Goal: Information Seeking & Learning: Learn about a topic

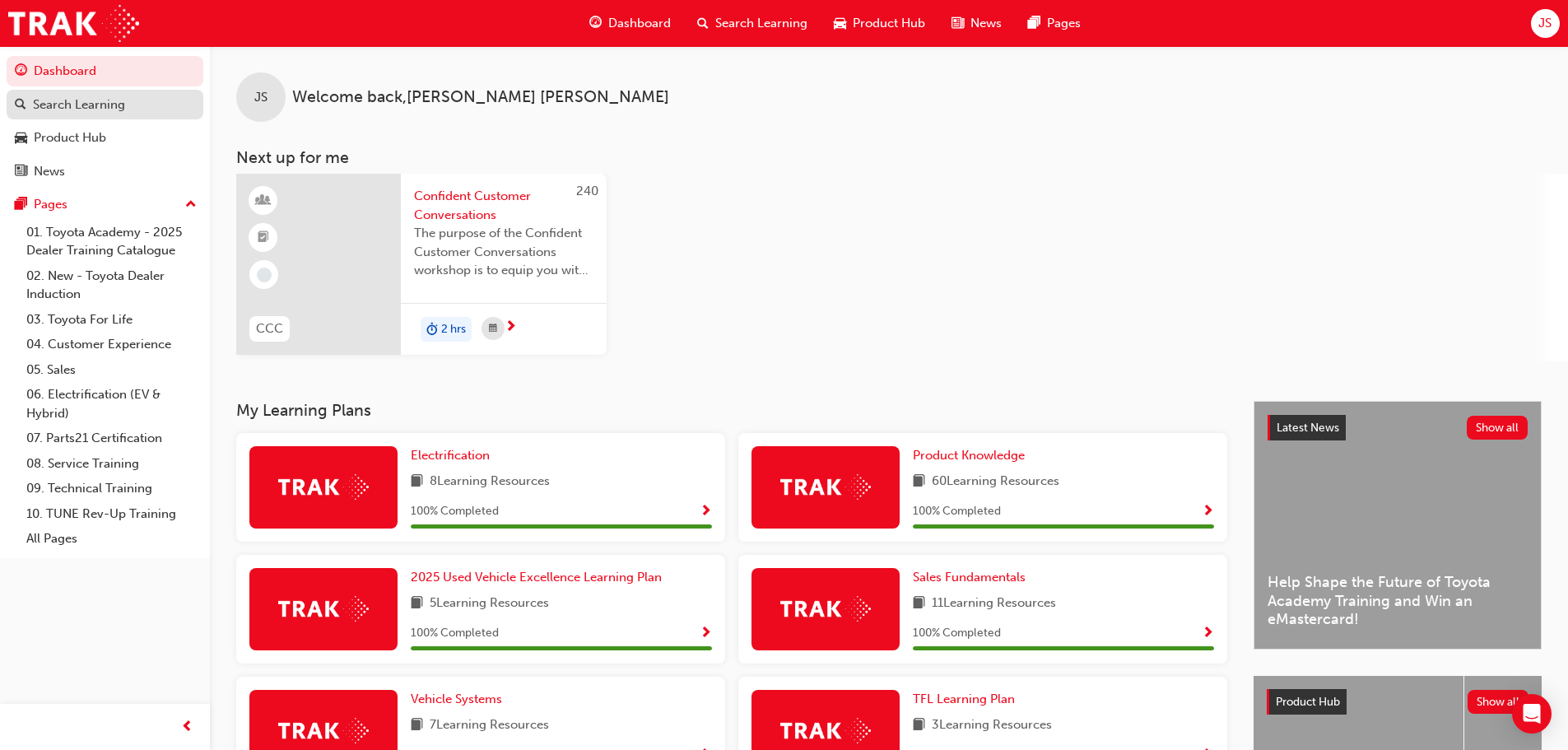
click at [13, 99] on link "Search Learning" at bounding box center [105, 105] width 196 height 31
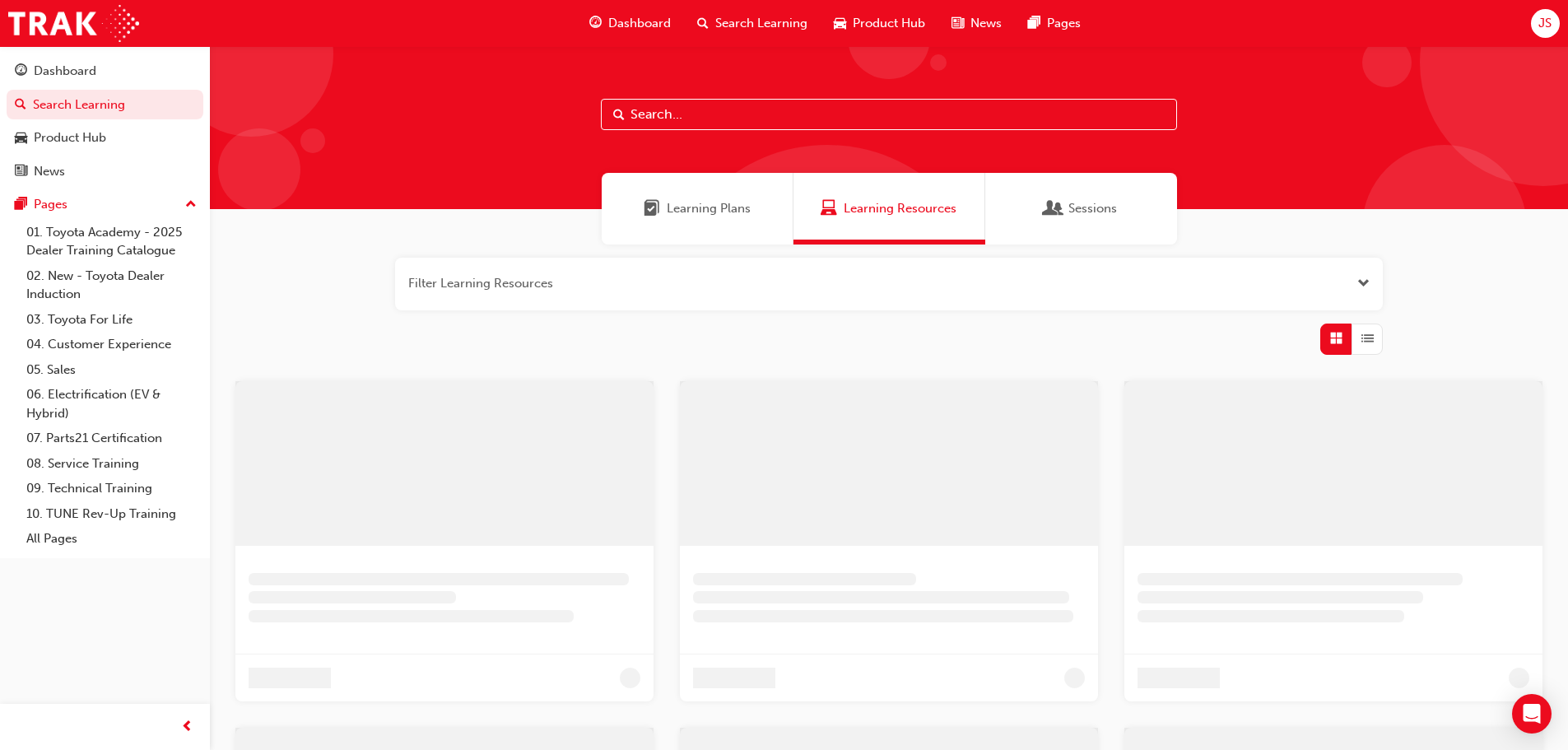
click at [673, 116] on input "text" at bounding box center [889, 114] width 576 height 31
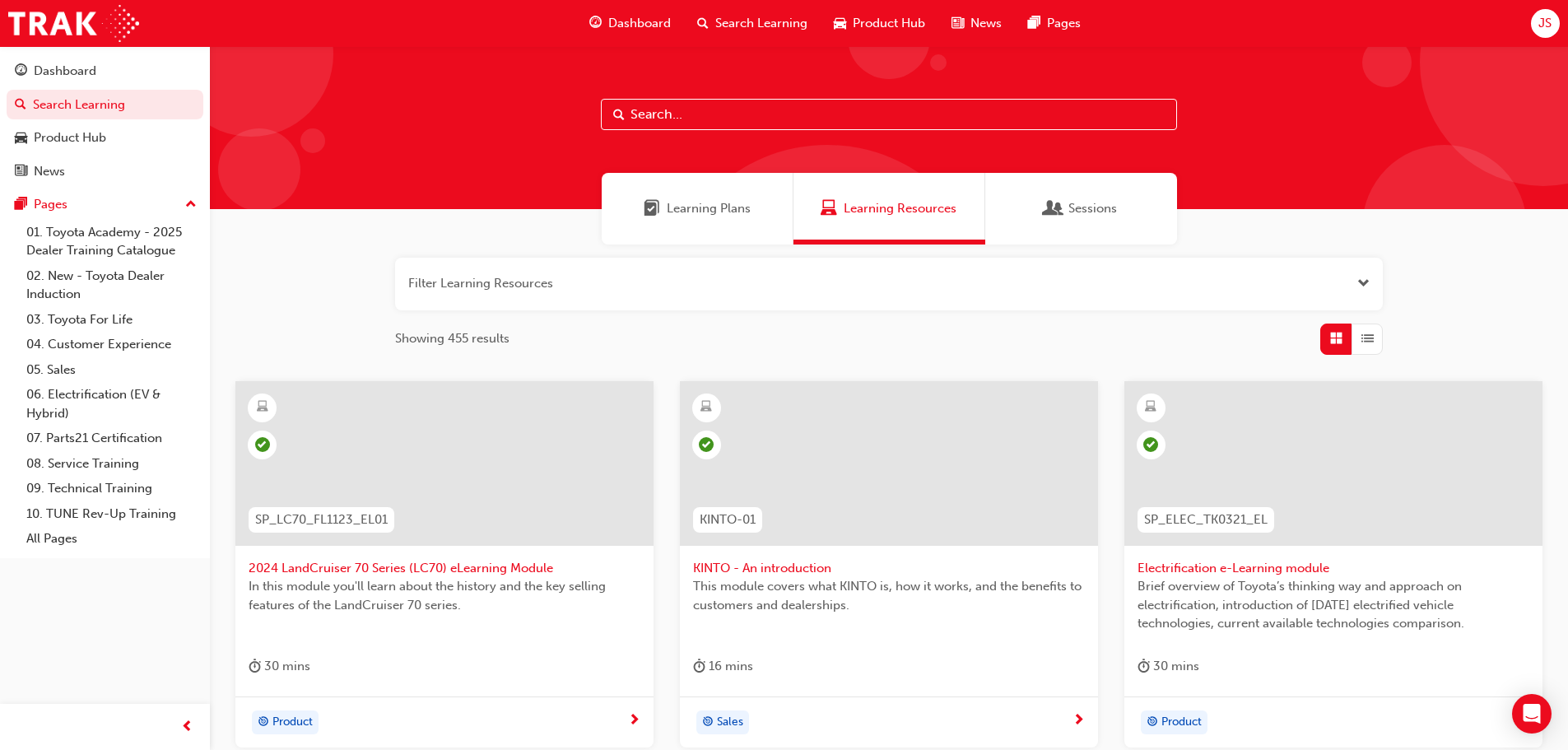
type input "p"
type input "mytoyota connect"
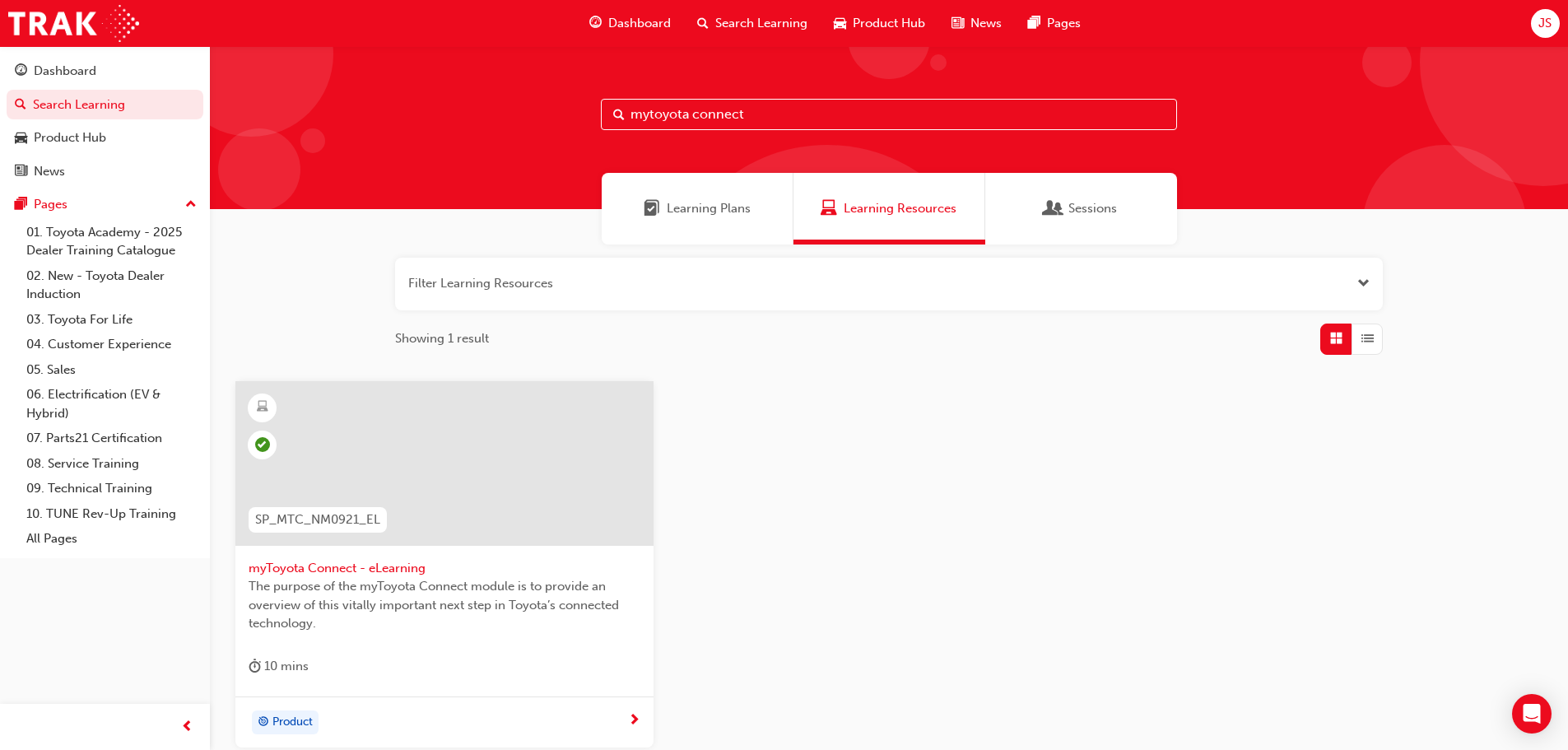
click at [325, 588] on span "The purpose of the myToyota Connect module is to provide an overview of this vi…" at bounding box center [444, 605] width 392 height 56
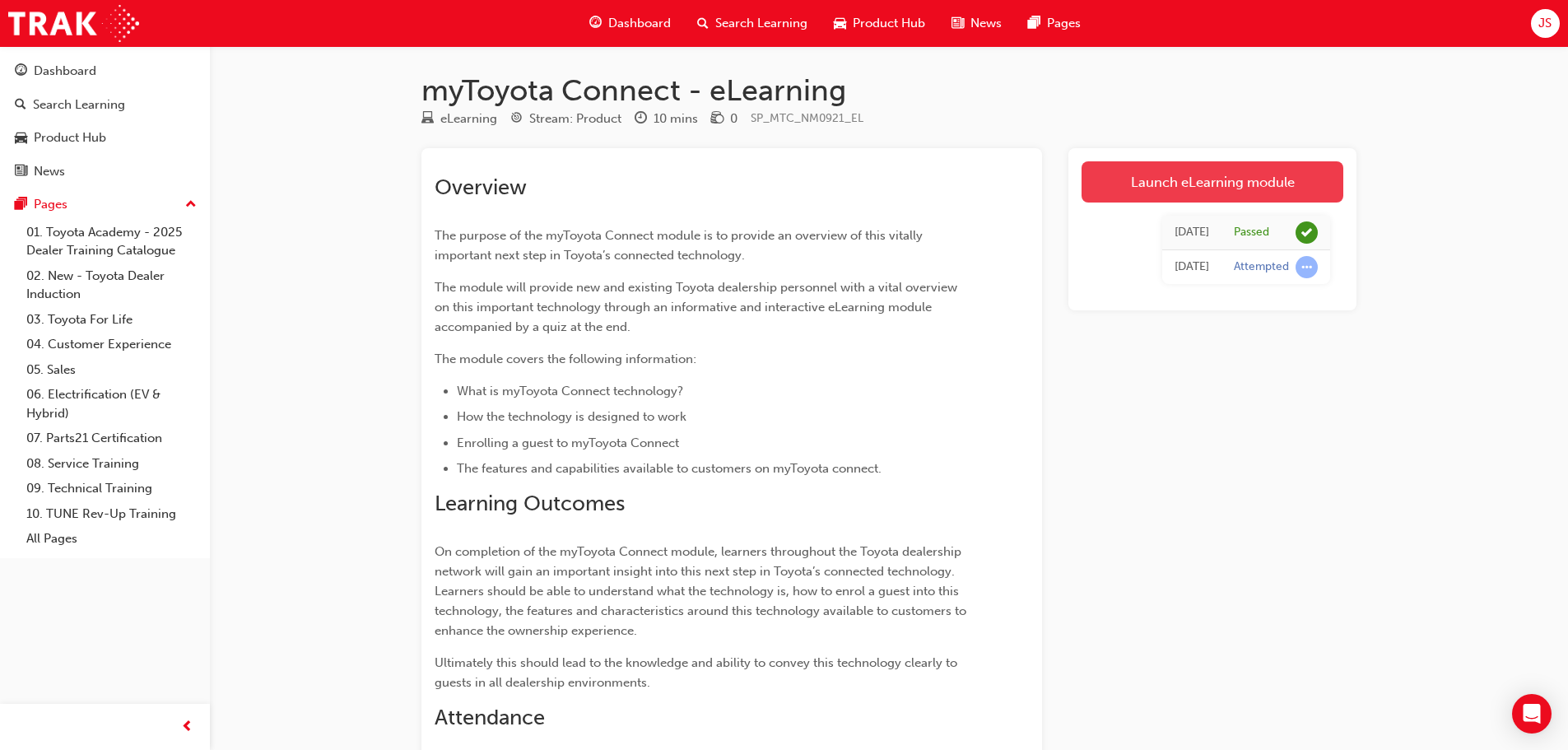
click at [1239, 184] on link "Launch eLearning module" at bounding box center [1212, 182] width 262 height 41
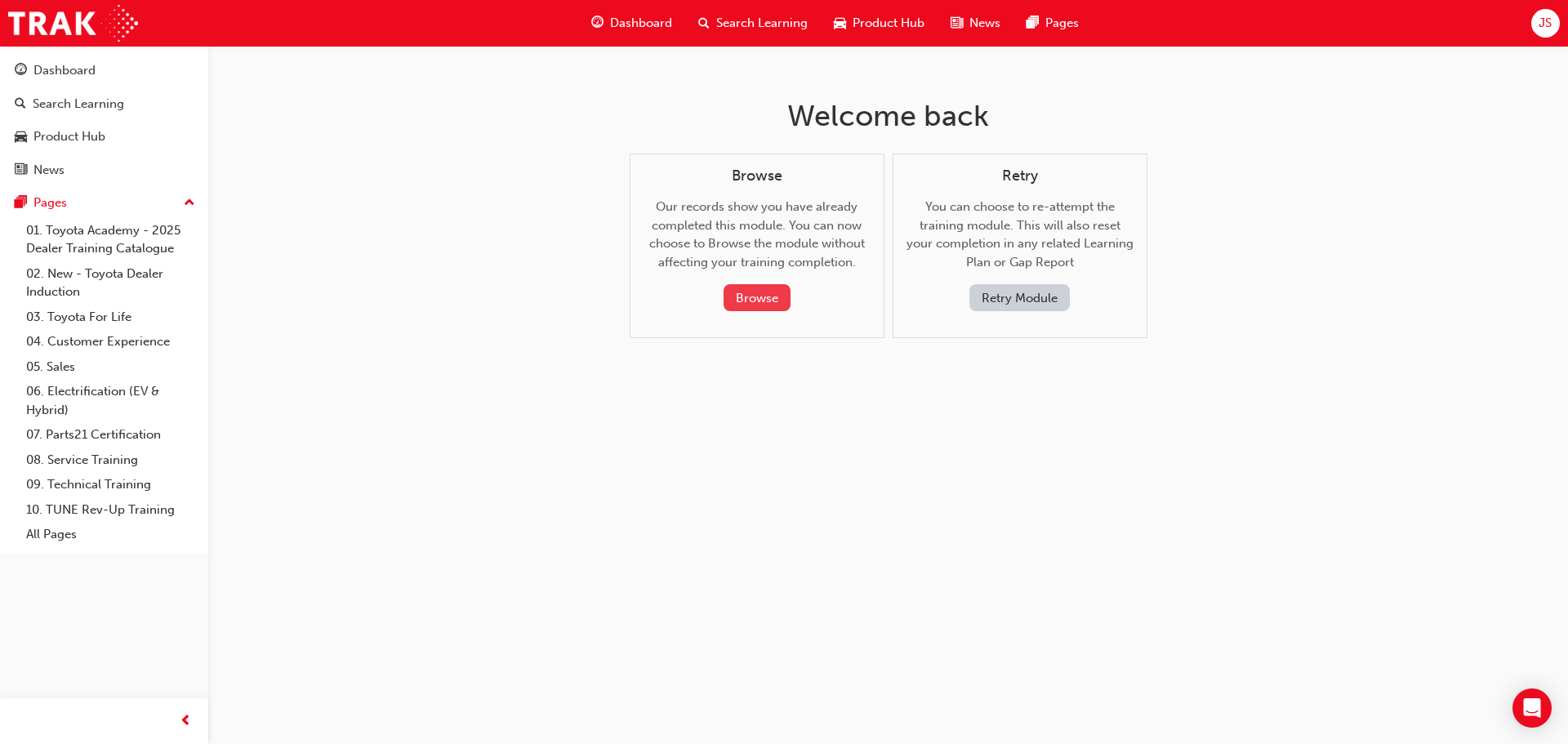
click at [734, 286] on button "Browse" at bounding box center [758, 297] width 67 height 27
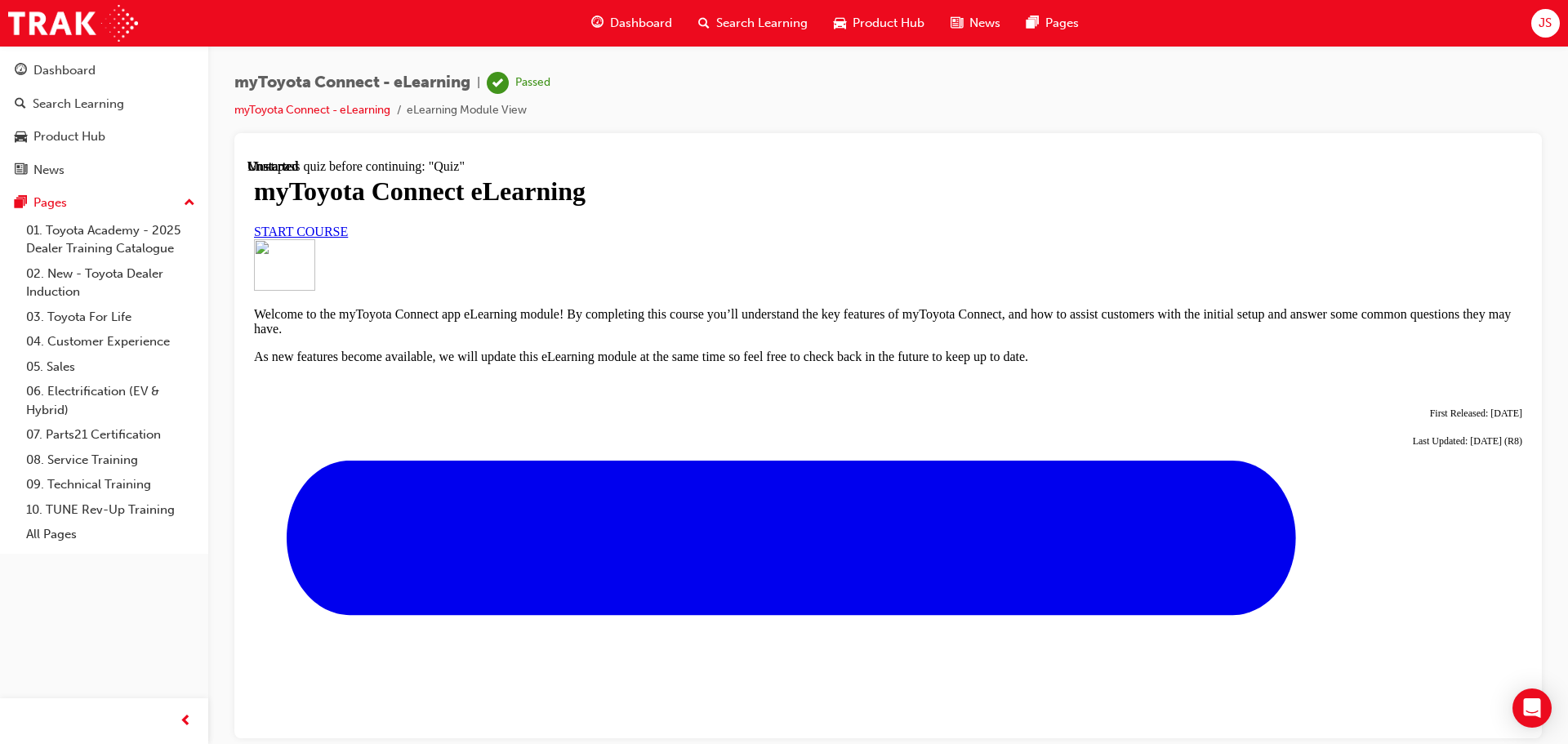
scroll to position [575, 0]
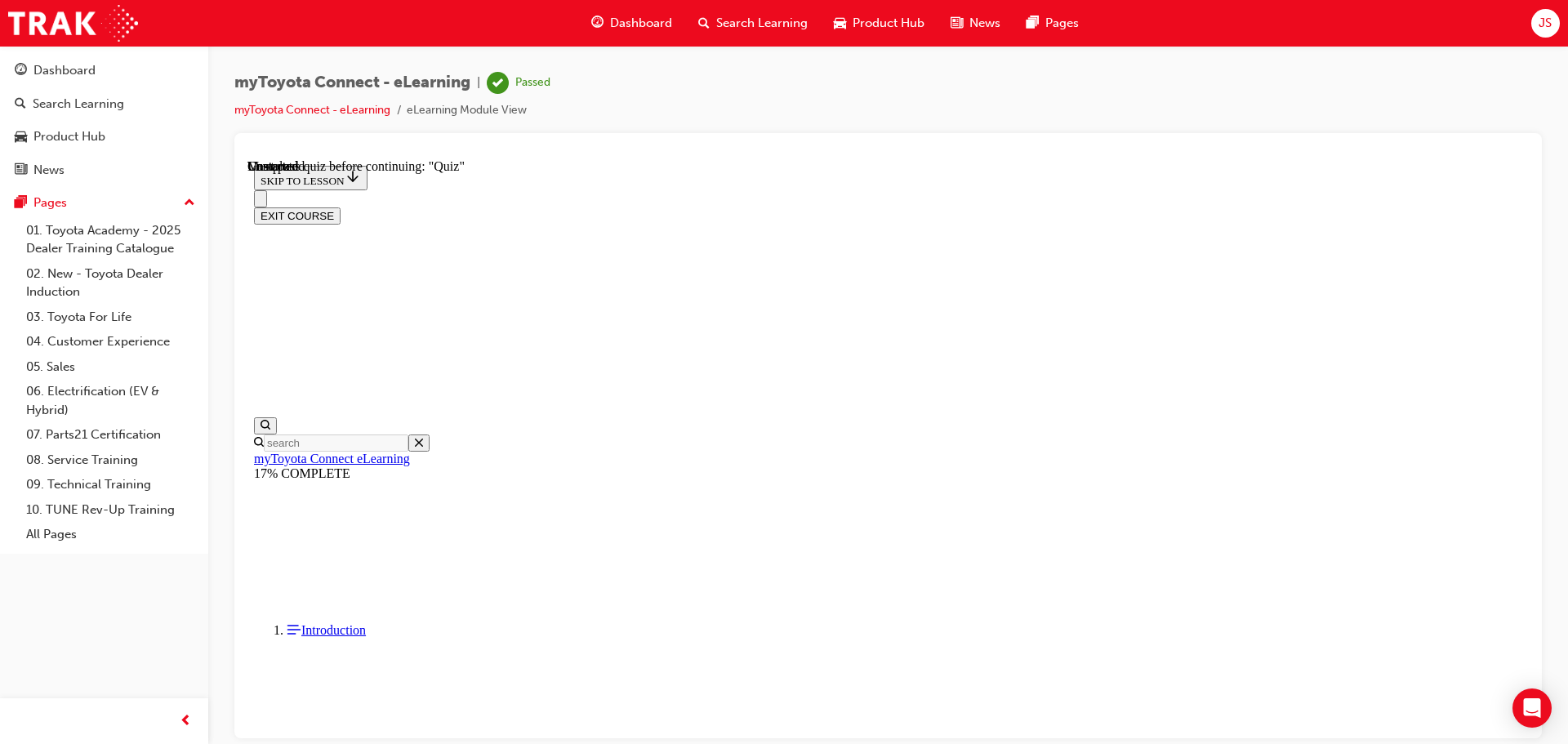
scroll to position [1027, 0]
